Goal: Task Accomplishment & Management: Use online tool/utility

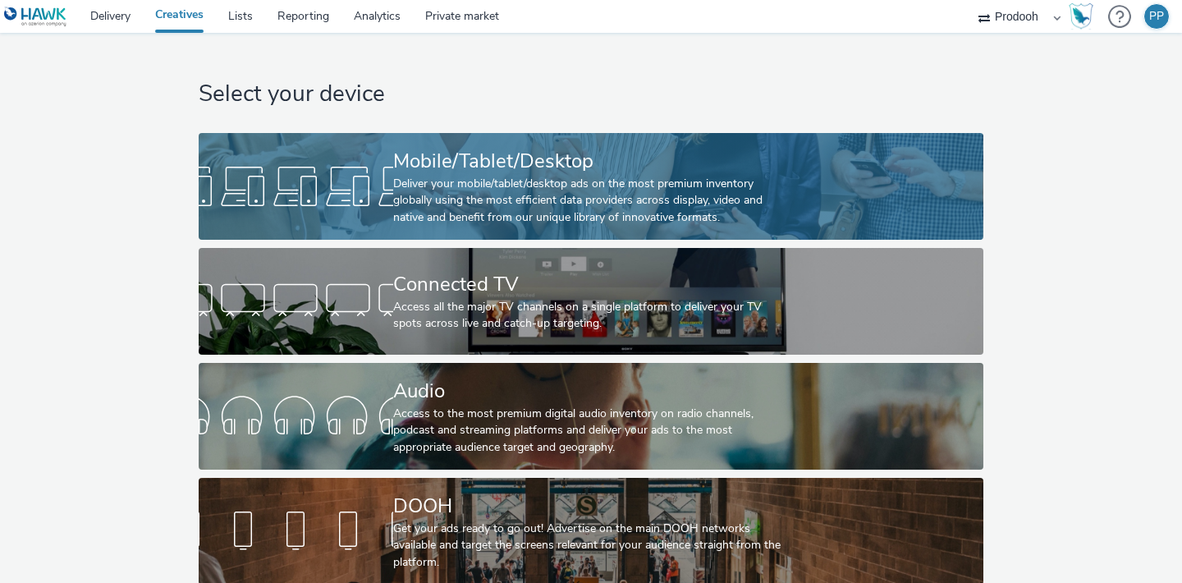
click at [577, 183] on div "Deliver your mobile/tablet/desktop ads on the most premium inventory globally u…" at bounding box center [587, 201] width 389 height 50
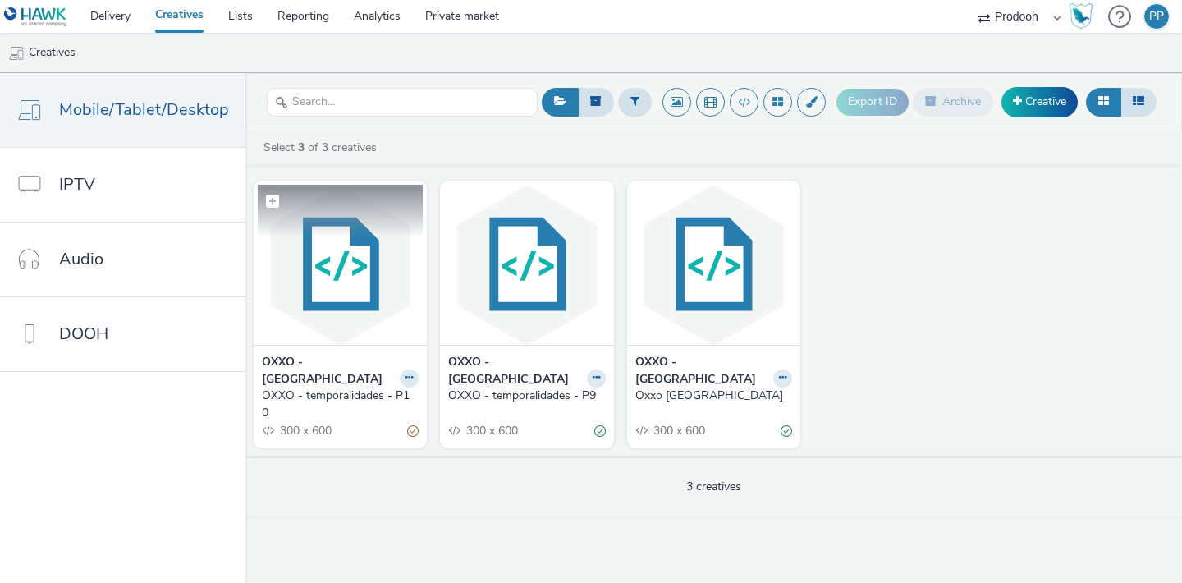
click at [349, 292] on img at bounding box center [340, 265] width 165 height 160
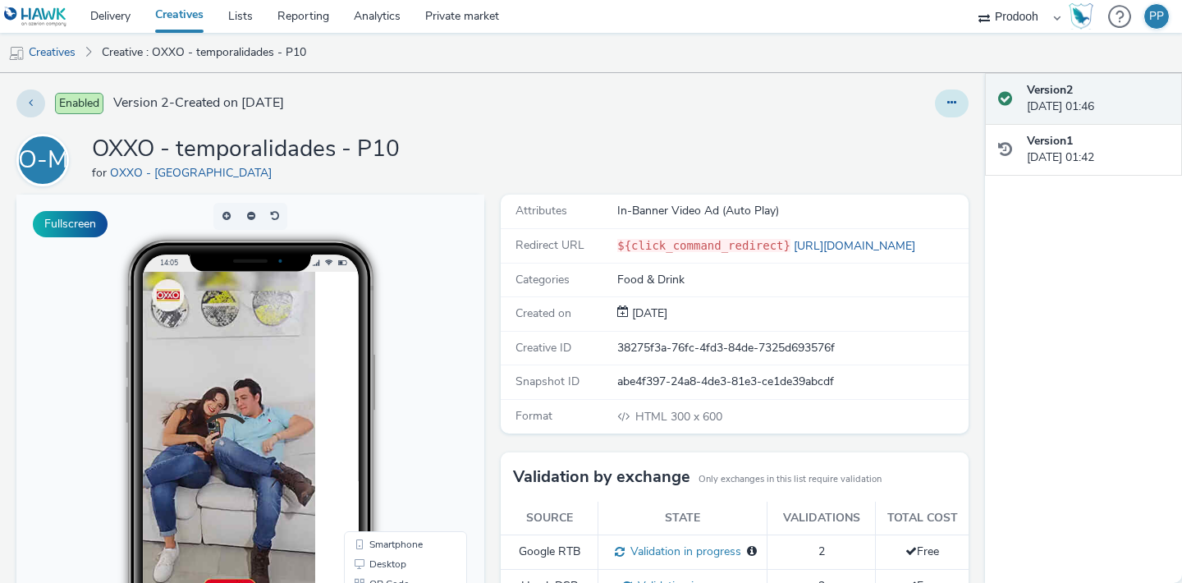
click at [952, 112] on button at bounding box center [952, 103] width 34 height 28
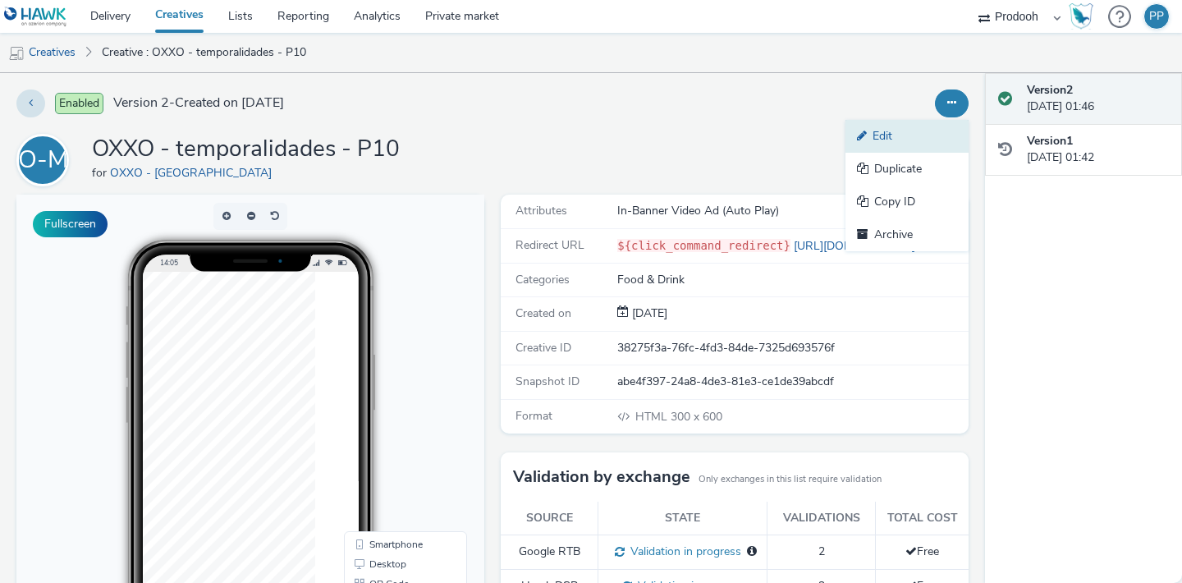
click at [935, 130] on link "Edit" at bounding box center [906, 136] width 123 height 33
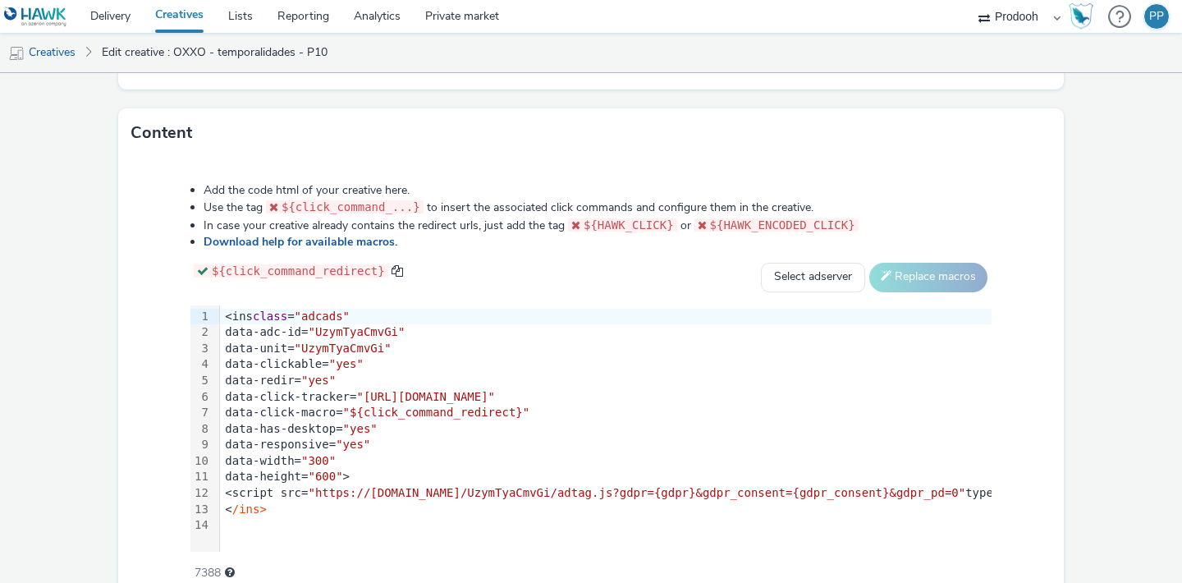
scroll to position [773, 0]
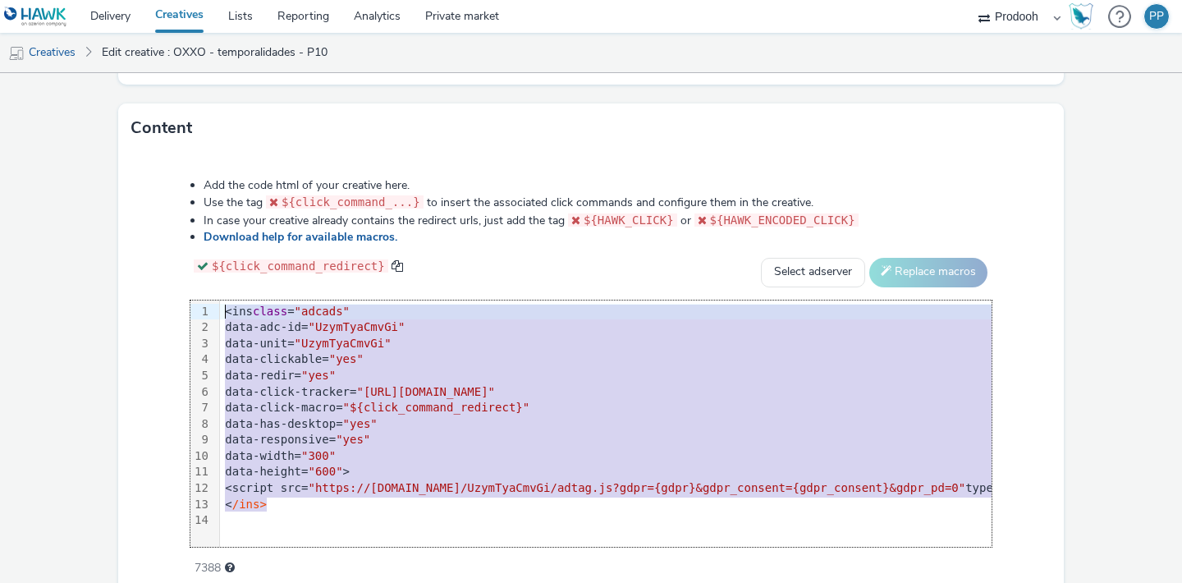
drag, startPoint x: 358, startPoint y: 508, endPoint x: 185, endPoint y: 271, distance: 293.1
click at [185, 271] on div "Add the code html of your creative here. Use the tag ${click_command_...} to in…" at bounding box center [590, 368] width 919 height 404
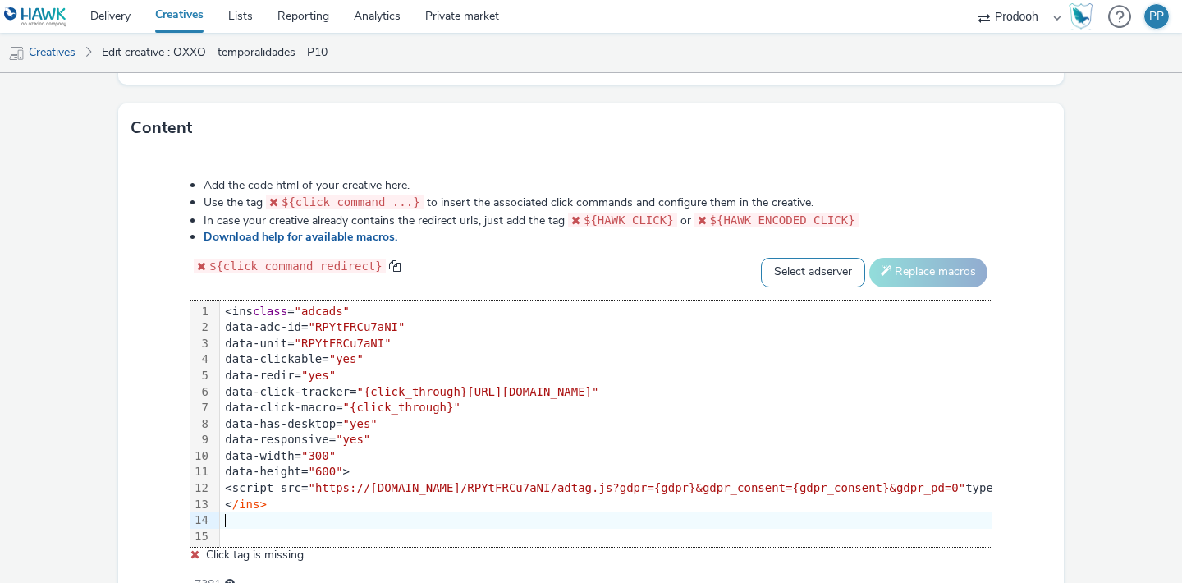
click at [828, 277] on select "Select adserver Sizmek DCM Adform Sting" at bounding box center [813, 273] width 104 height 30
click at [761, 258] on select "Select adserver Sizmek DCM Adform Sting" at bounding box center [813, 273] width 104 height 30
click at [911, 262] on button "Replace macros" at bounding box center [928, 273] width 118 height 30
click at [835, 271] on select "Select adserver Sizmek DCM Adform Sting" at bounding box center [813, 273] width 104 height 30
select select "dcm"
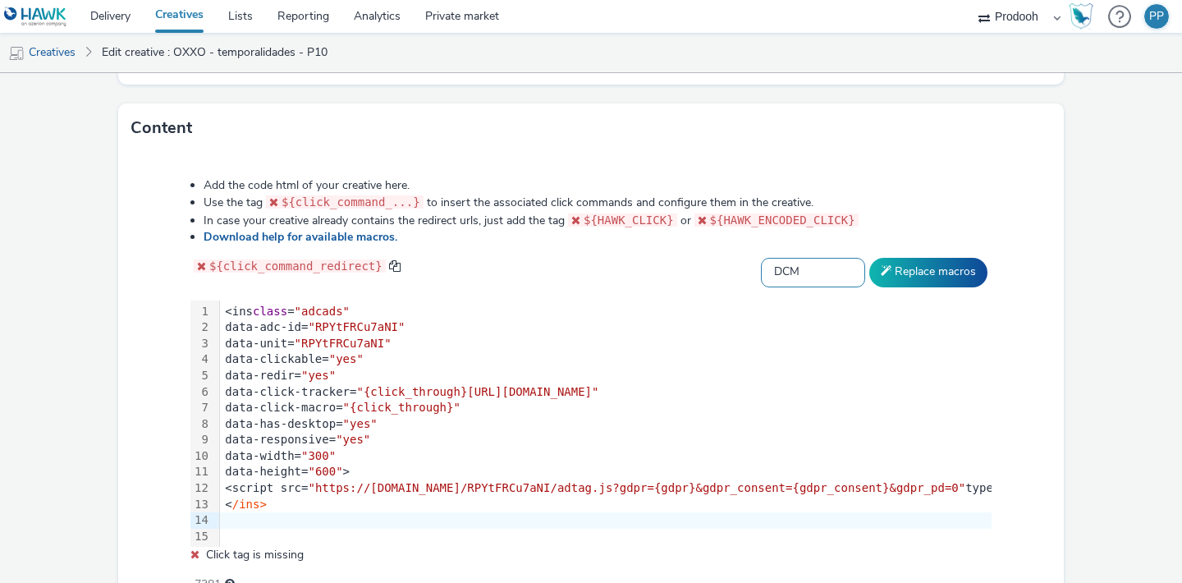
click at [761, 258] on select "Select adserver Sizmek DCM Adform Sting" at bounding box center [813, 273] width 104 height 30
click at [902, 271] on button "Replace macros" at bounding box center [928, 273] width 118 height 30
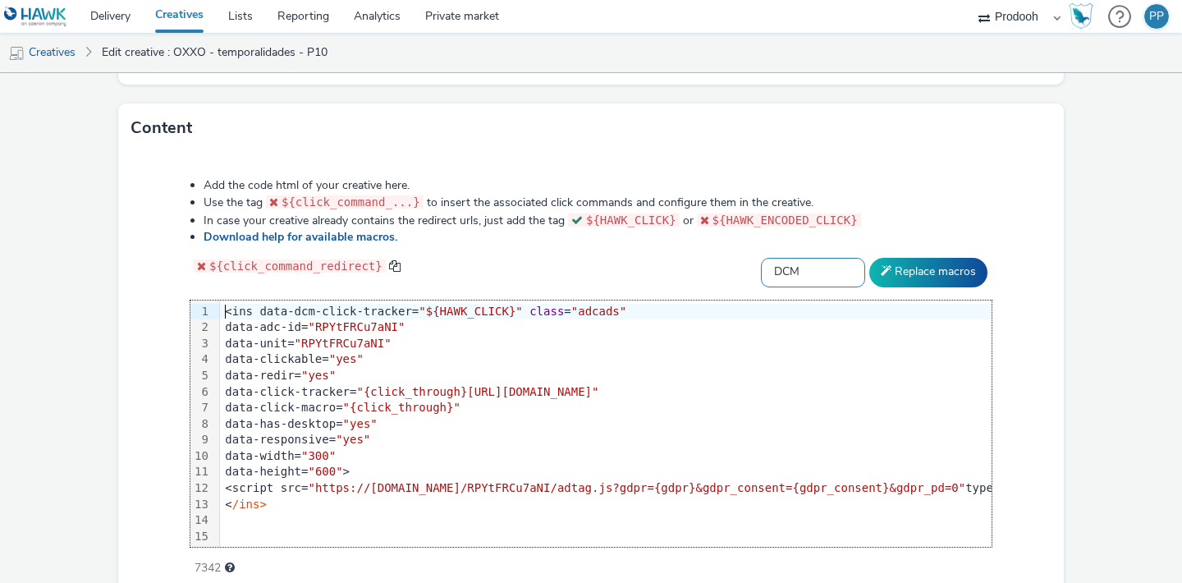
click at [822, 268] on select "Select adserver Sizmek DCM Adform Sting" at bounding box center [813, 273] width 104 height 30
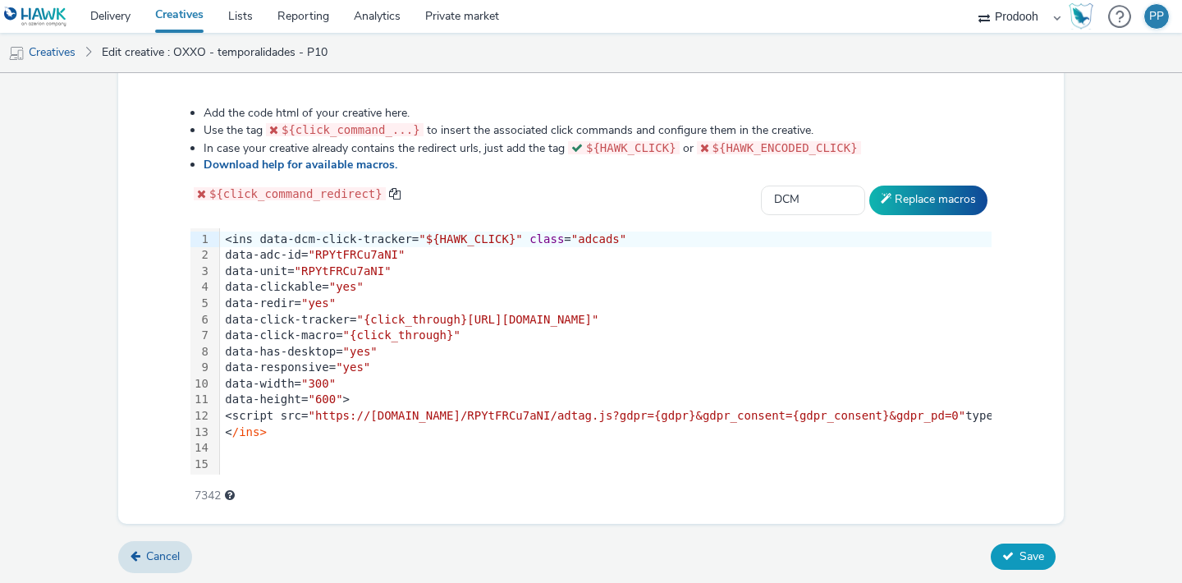
click at [995, 559] on button "Save" at bounding box center [1022, 556] width 65 height 26
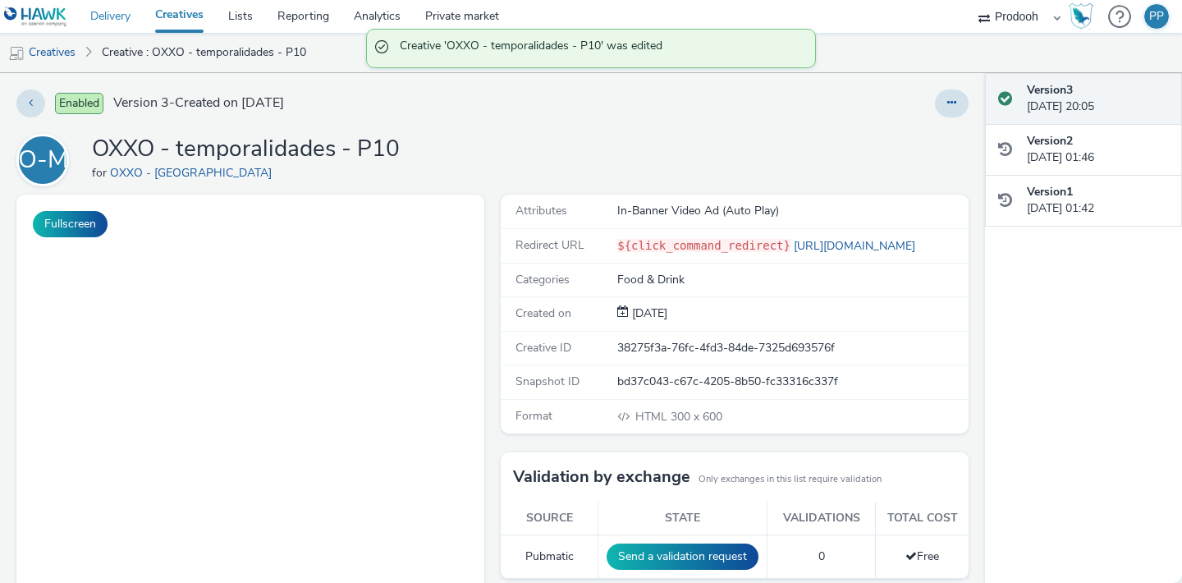
click at [122, 13] on link "Delivery" at bounding box center [110, 16] width 65 height 33
